Goal: Task Accomplishment & Management: Use online tool/utility

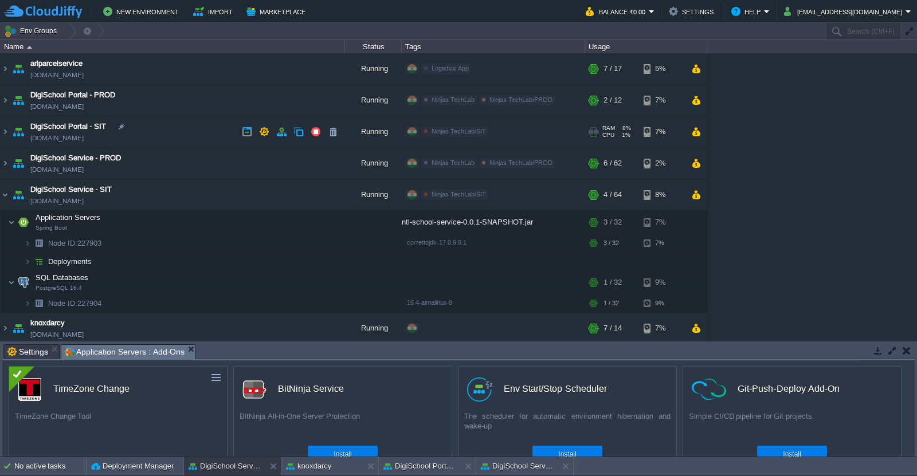
scroll to position [31, 0]
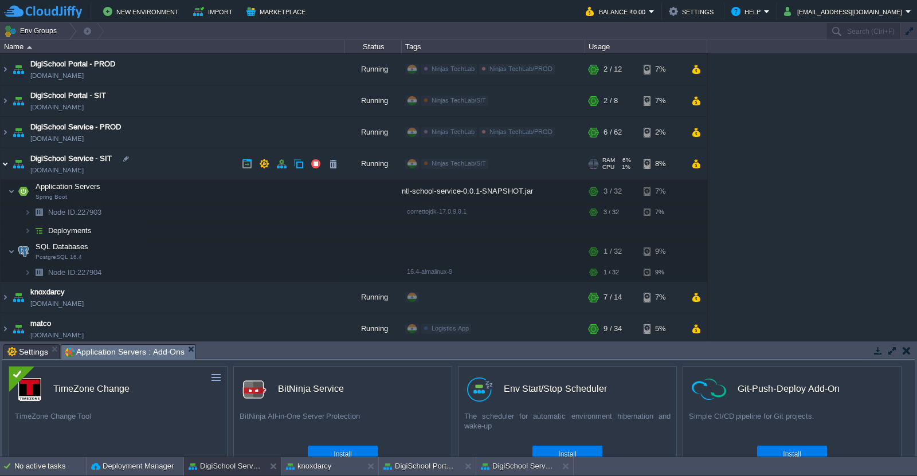
click at [6, 164] on img at bounding box center [5, 163] width 9 height 31
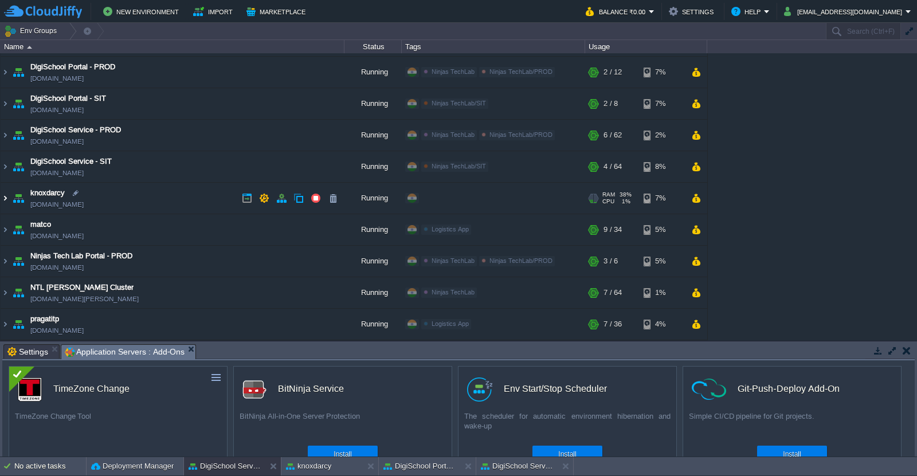
click at [8, 201] on img at bounding box center [5, 198] width 9 height 31
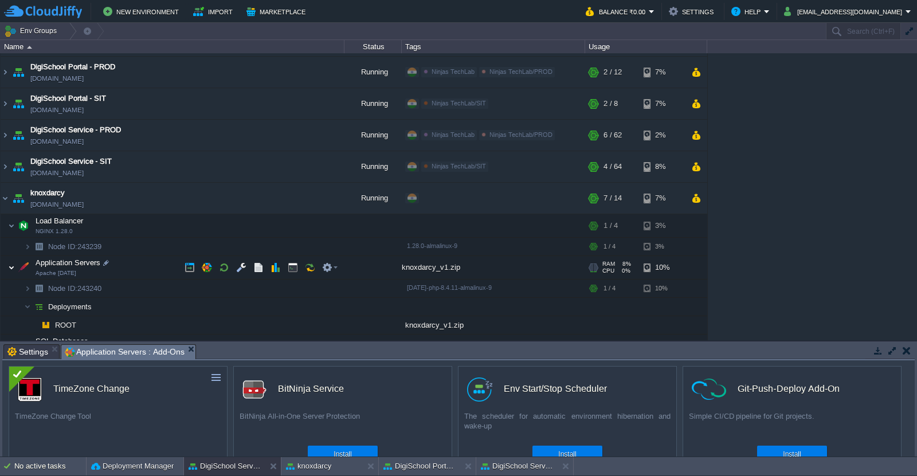
click at [11, 269] on img at bounding box center [11, 267] width 7 height 23
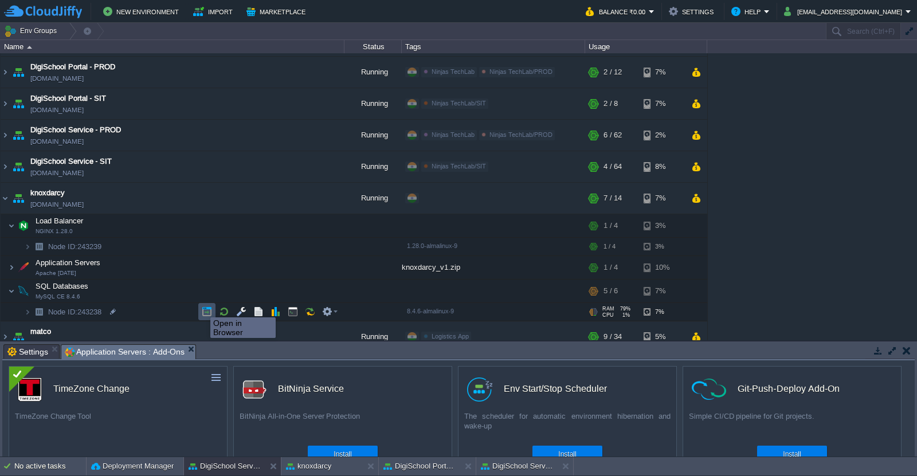
click at [203, 311] on button "button" at bounding box center [207, 312] width 10 height 10
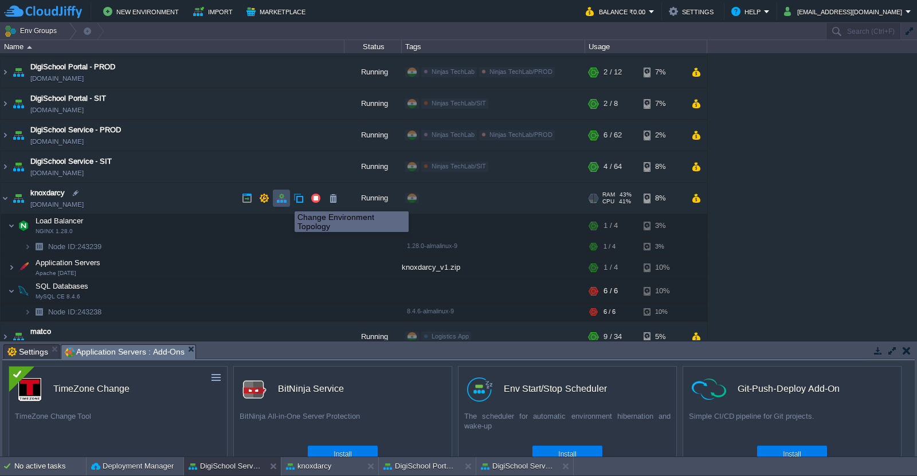
click at [283, 201] on button "button" at bounding box center [281, 198] width 10 height 10
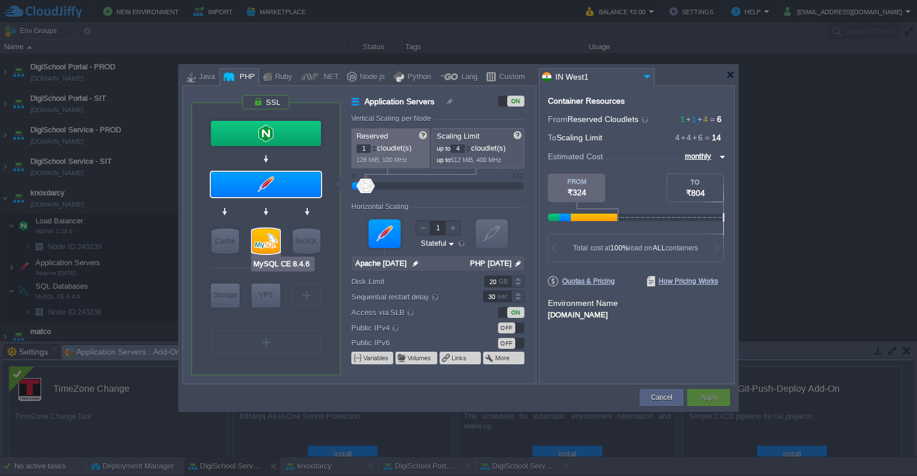
click at [269, 240] on div at bounding box center [266, 241] width 28 height 25
type input "SQL Databases"
type input "4"
type input "6"
type input "MySQL CE 8.4.6"
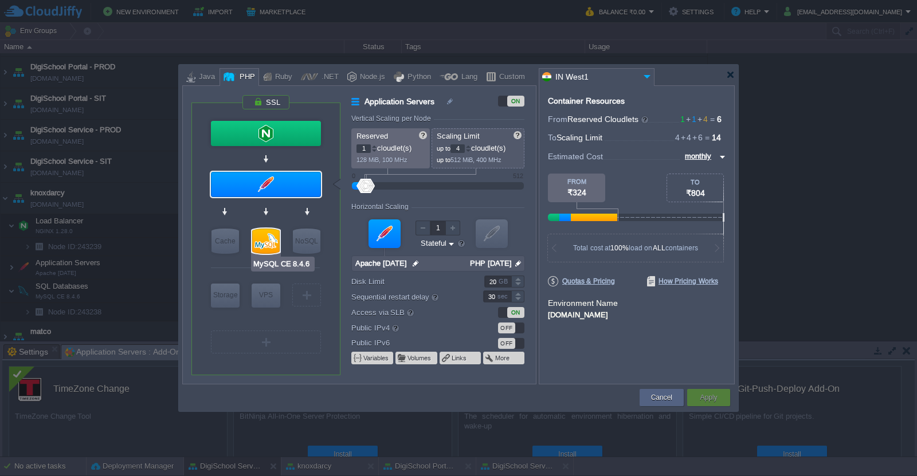
type input "null"
type input "8.4.6-almalinux-9"
type input "Stateless"
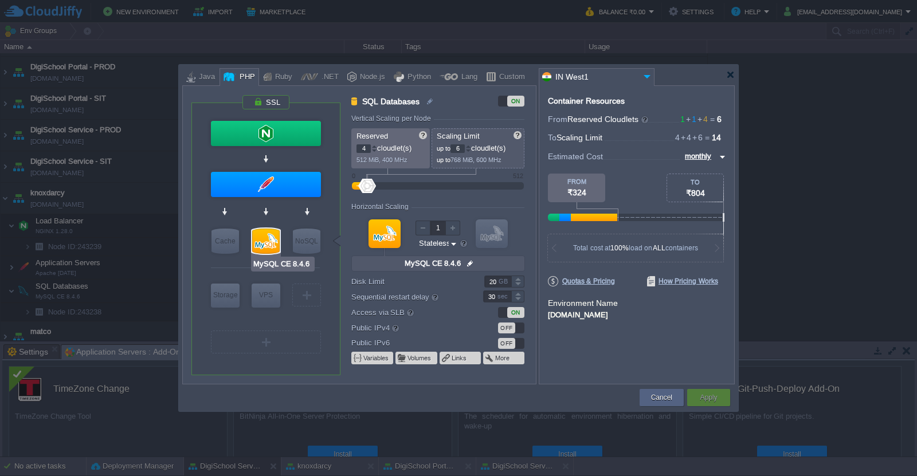
type input "Redis 7.2.4"
click at [471, 146] on div at bounding box center [468, 146] width 6 height 4
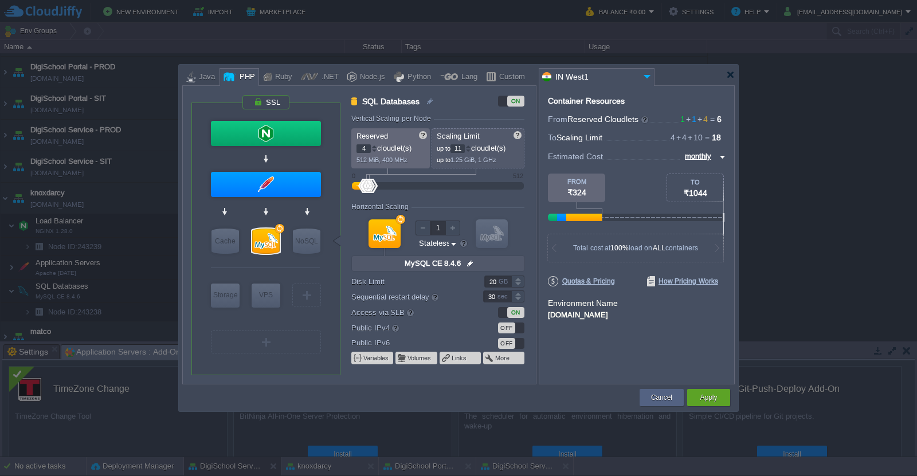
click at [471, 146] on div at bounding box center [468, 146] width 6 height 4
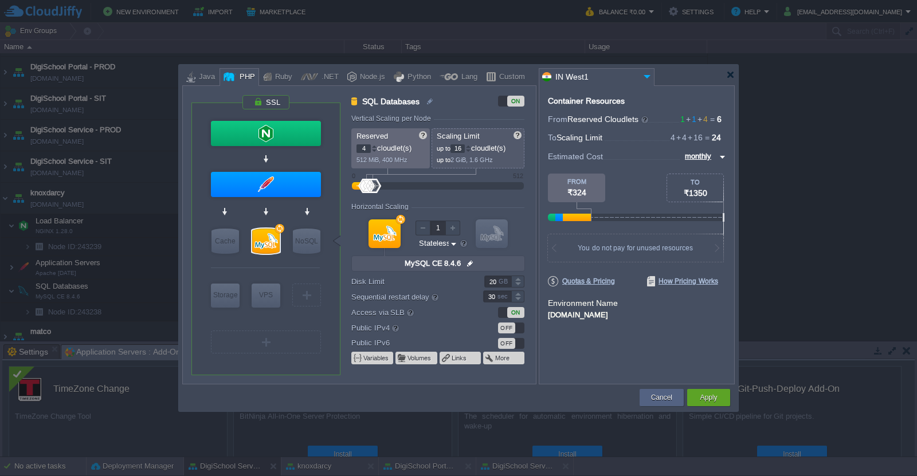
click at [471, 146] on div at bounding box center [468, 146] width 6 height 4
type input "20"
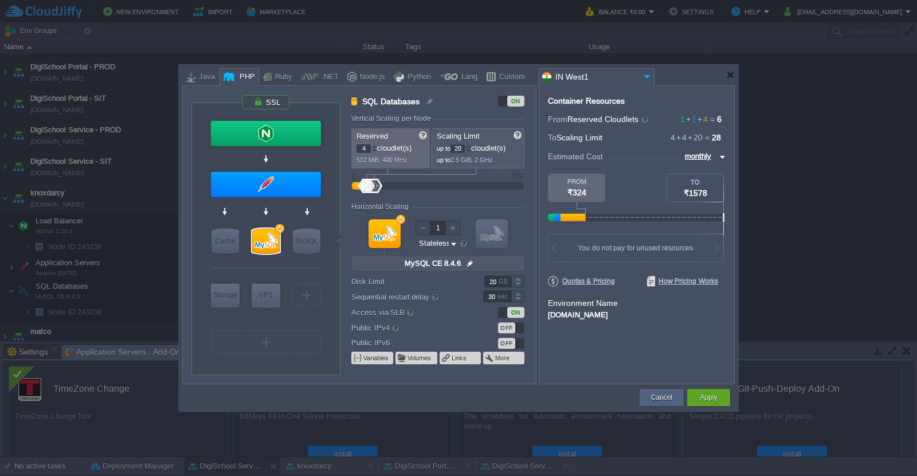
click at [471, 146] on div at bounding box center [468, 146] width 6 height 4
click at [374, 146] on div at bounding box center [374, 146] width 6 height 4
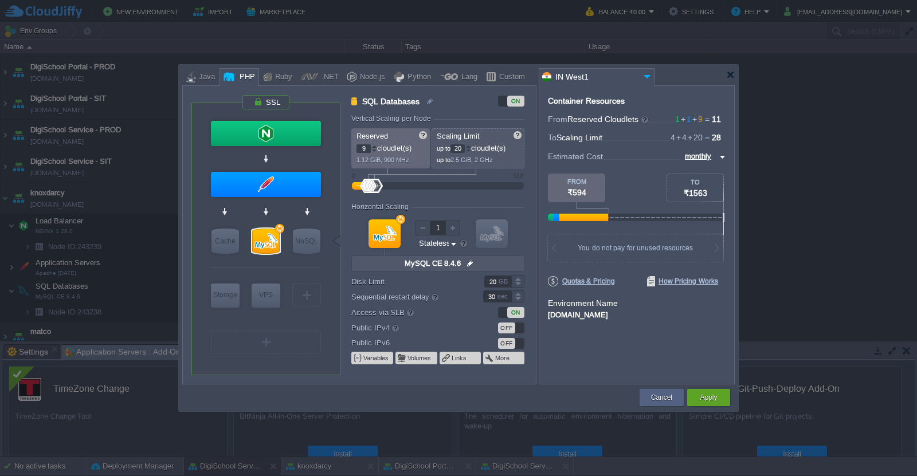
click at [374, 146] on div at bounding box center [374, 146] width 6 height 4
type input "10"
click at [374, 146] on div at bounding box center [374, 146] width 6 height 4
click at [724, 400] on div "Apply" at bounding box center [708, 397] width 43 height 17
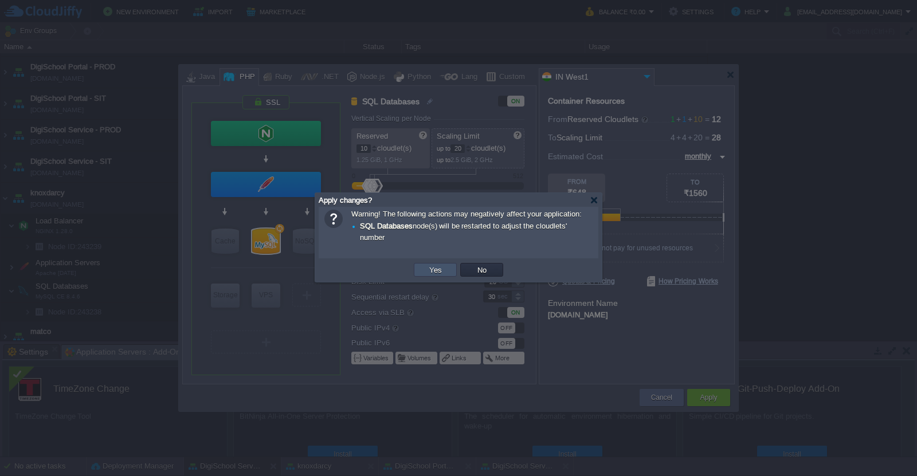
click at [440, 268] on button "Yes" at bounding box center [435, 270] width 19 height 10
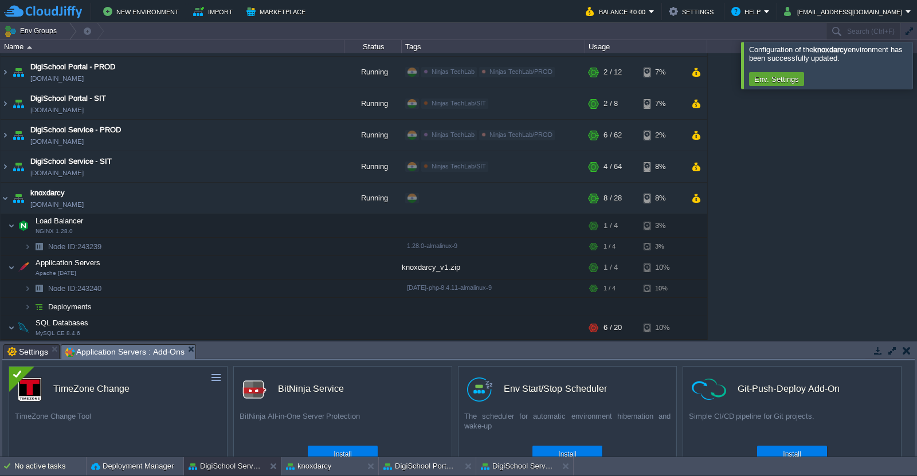
click at [917, 74] on div at bounding box center [931, 65] width 0 height 46
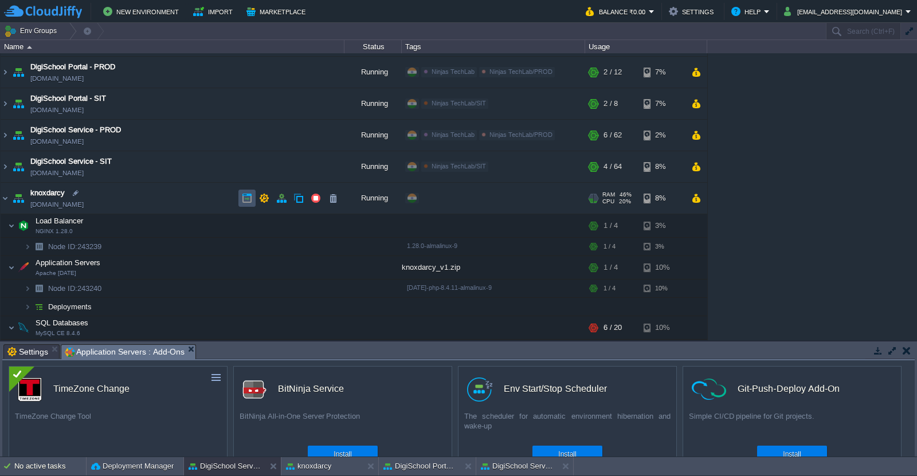
click at [250, 199] on button "button" at bounding box center [247, 198] width 10 height 10
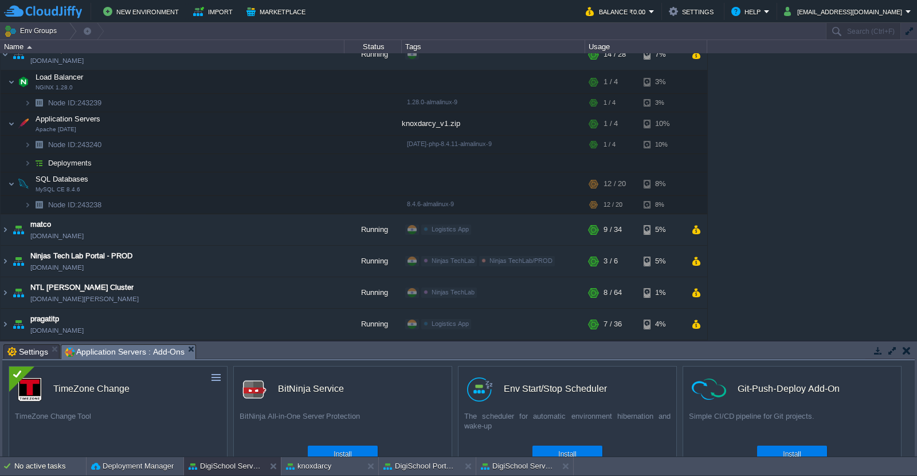
scroll to position [112, 0]
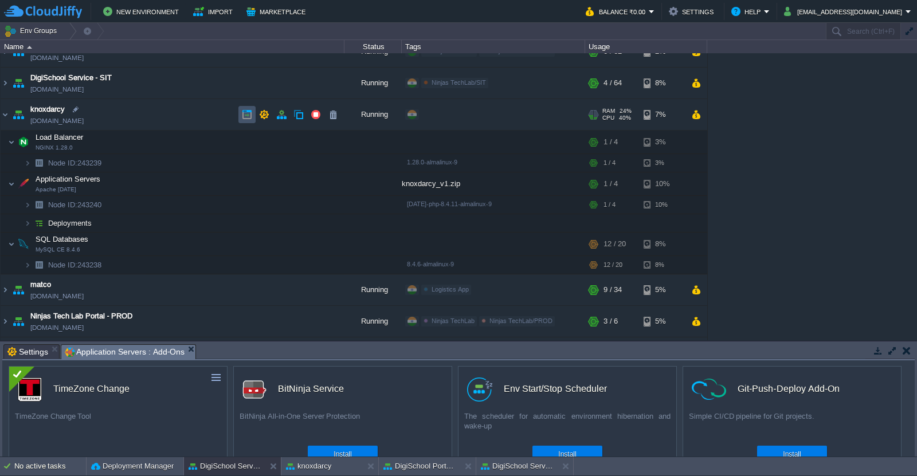
click at [245, 113] on button "button" at bounding box center [247, 114] width 10 height 10
